Goal: Task Accomplishment & Management: Manage account settings

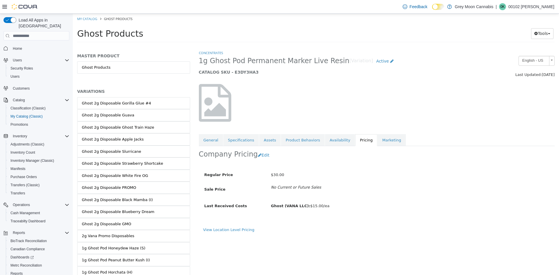
scroll to position [175, 0]
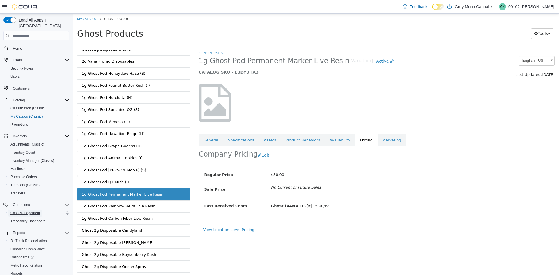
click at [33, 211] on span "Cash Management" at bounding box center [24, 213] width 29 height 5
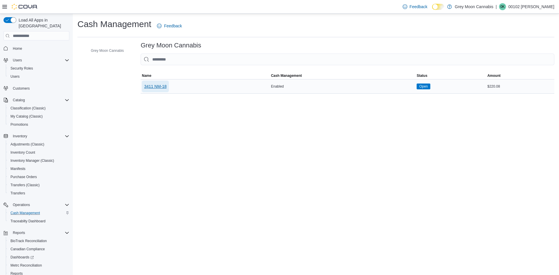
click at [161, 88] on span "3411 NM-18" at bounding box center [155, 87] width 22 height 6
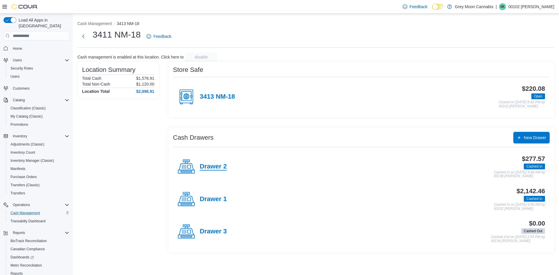
click at [222, 169] on h4 "Drawer 2" at bounding box center [213, 167] width 27 height 8
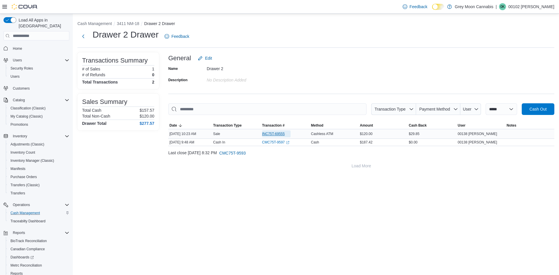
click at [279, 133] on span "INC75T-69555" at bounding box center [273, 134] width 23 height 5
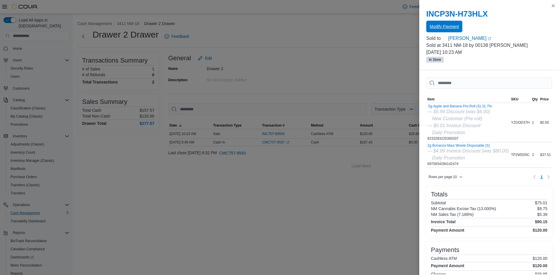
click at [452, 28] on span "Modify Payment" at bounding box center [444, 27] width 29 height 6
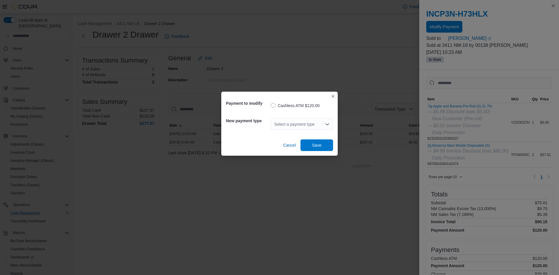
click at [325, 127] on icon "Open list of options" at bounding box center [327, 124] width 5 height 5
click at [287, 133] on span "Cash" at bounding box center [305, 134] width 48 height 6
click at [321, 146] on span "Save" at bounding box center [316, 145] width 9 height 6
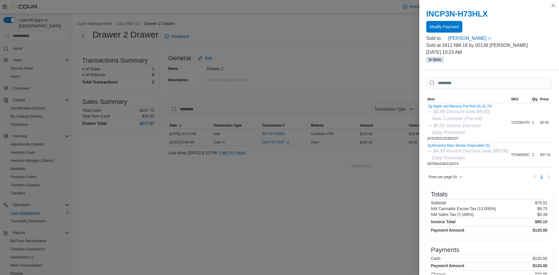
click at [556, 6] on button "Close this dialog" at bounding box center [553, 5] width 7 height 7
